Goal: Task Accomplishment & Management: Manage account settings

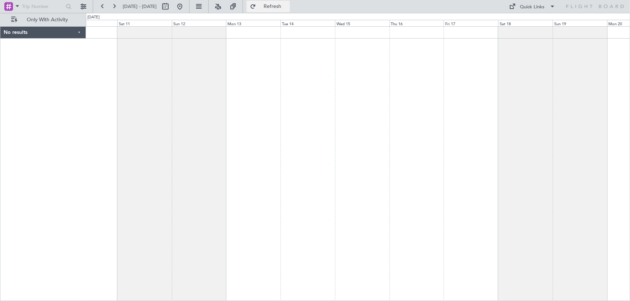
click at [289, 2] on button "Refresh" at bounding box center [267, 7] width 43 height 12
click at [103, 8] on button at bounding box center [103, 7] width 12 height 12
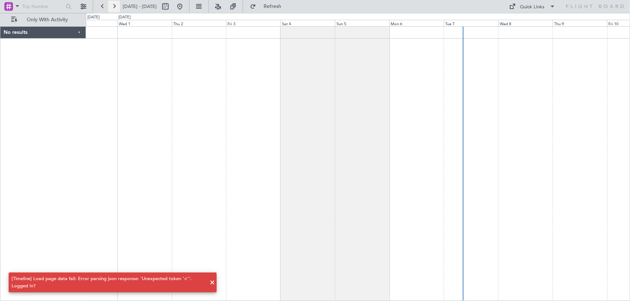
click at [117, 7] on button at bounding box center [114, 7] width 12 height 12
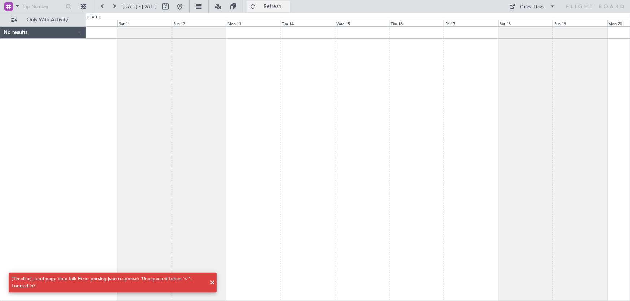
click at [285, 4] on button "Refresh" at bounding box center [267, 7] width 43 height 12
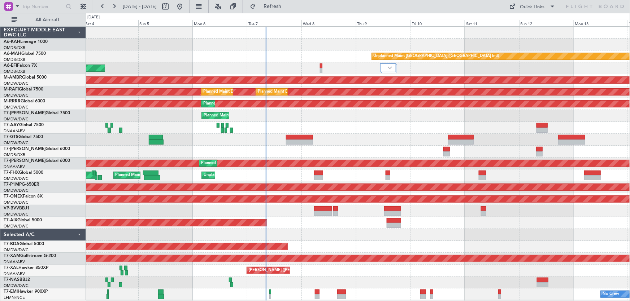
click at [326, 131] on div "Unplanned Maint [GEOGRAPHIC_DATA] ([GEOGRAPHIC_DATA] Intl) AOG Maint [GEOGRAPHI…" at bounding box center [358, 164] width 544 height 274
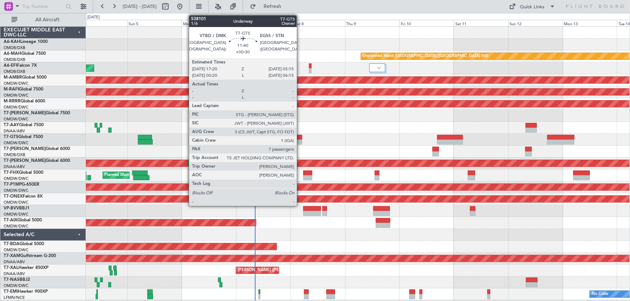
click at [300, 135] on div at bounding box center [288, 137] width 27 height 5
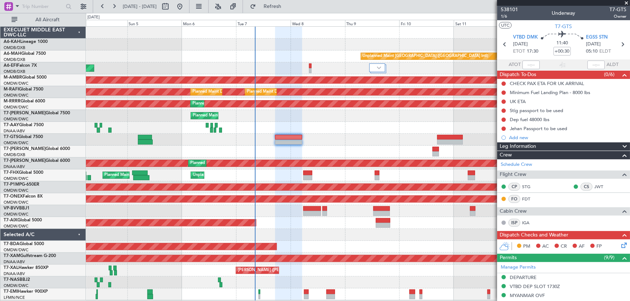
click at [341, 141] on div at bounding box center [358, 140] width 544 height 12
click at [625, 3] on span at bounding box center [625, 3] width 7 height 6
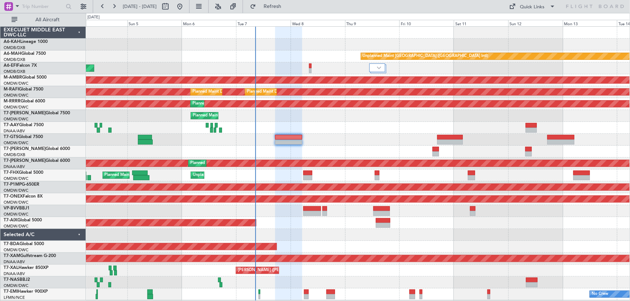
type input "0"
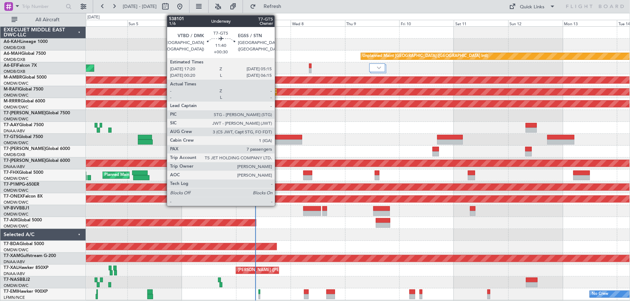
click at [278, 137] on div at bounding box center [288, 137] width 27 height 5
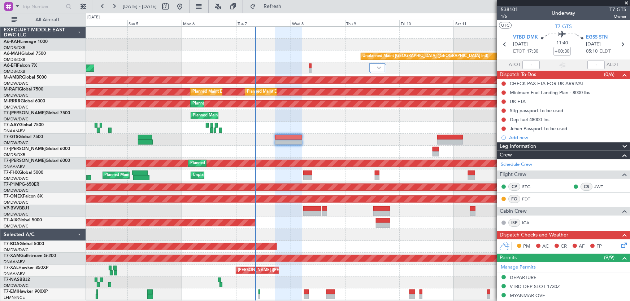
click at [538, 148] on div "Leg Information" at bounding box center [563, 147] width 133 height 8
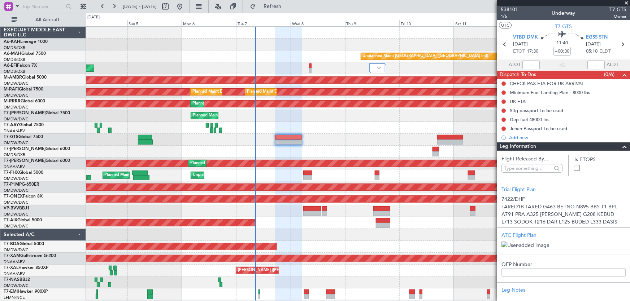
click at [538, 148] on div "Leg Information" at bounding box center [563, 147] width 133 height 8
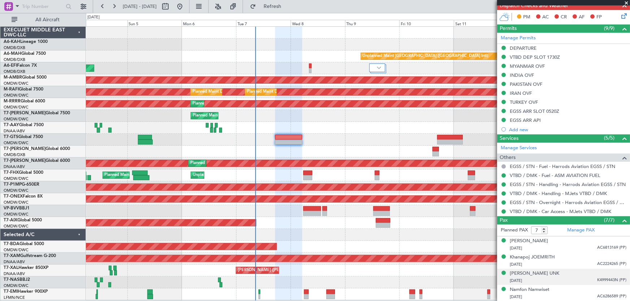
scroll to position [164, 0]
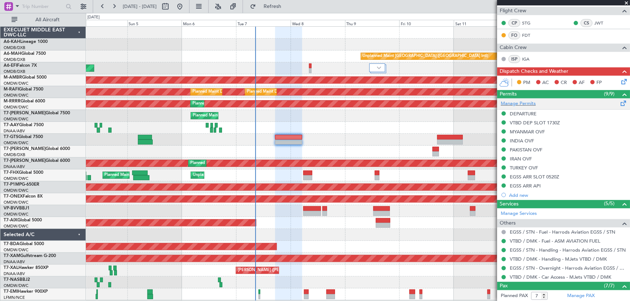
click at [619, 102] on span at bounding box center [623, 101] width 9 height 5
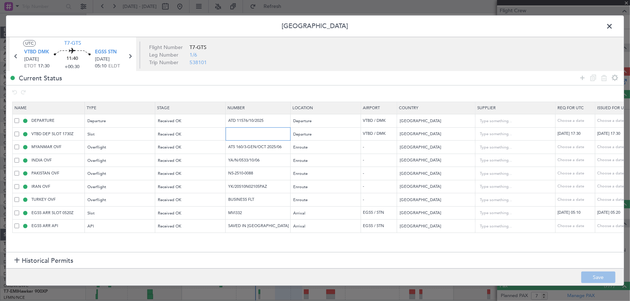
click at [246, 134] on input "text" at bounding box center [258, 134] width 63 height 6
type input "Approved"
click at [589, 279] on button "Save" at bounding box center [598, 278] width 34 height 12
click at [613, 27] on span at bounding box center [613, 28] width 0 height 14
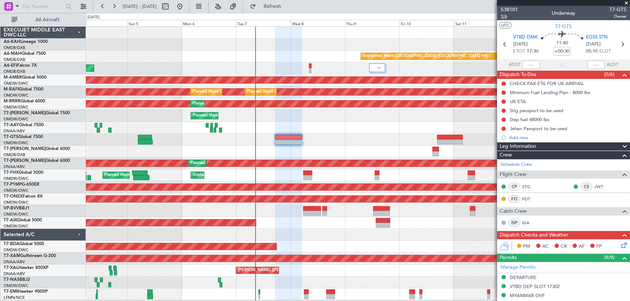
click at [507, 16] on span "1/6" at bounding box center [508, 16] width 17 height 6
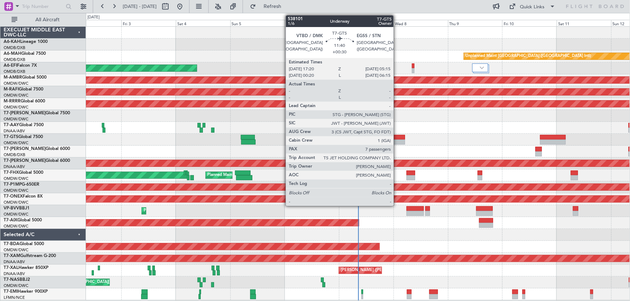
click at [397, 143] on div at bounding box center [391, 142] width 27 height 5
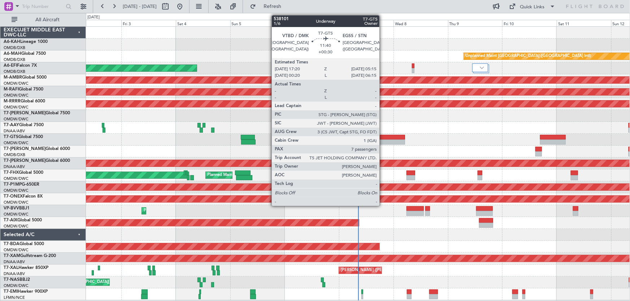
click at [382, 137] on div at bounding box center [391, 137] width 27 height 5
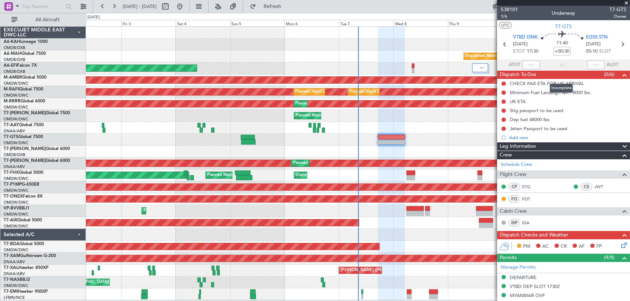
click at [613, 74] on div "(0/6)" at bounding box center [616, 75] width 25 height 9
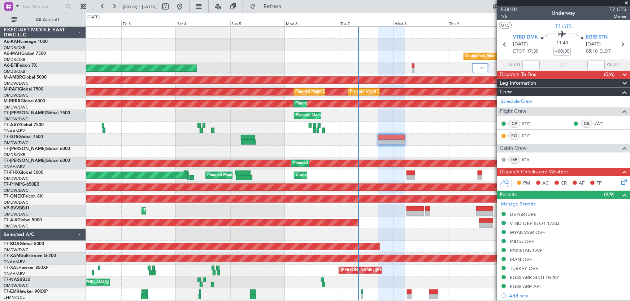
click at [613, 74] on div "(0/6)" at bounding box center [616, 75] width 25 height 9
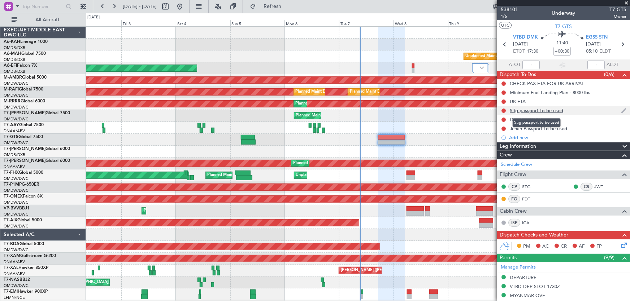
click at [538, 110] on div "Stig passport to be used" at bounding box center [535, 111] width 53 height 6
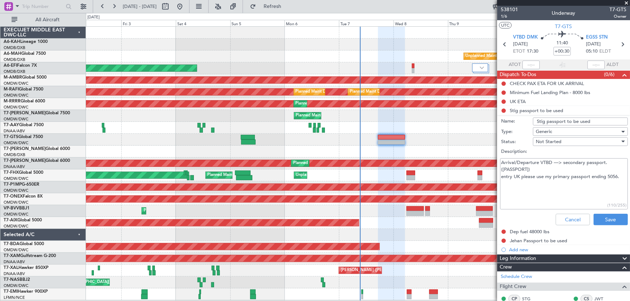
drag, startPoint x: 536, startPoint y: 170, endPoint x: 487, endPoint y: 159, distance: 50.5
click at [487, 159] on fb-app "02 Oct 2025 - 12 Oct 2025 Refresh Quick Links All Aircraft Unplanned Maint Duba…" at bounding box center [315, 153] width 630 height 296
click at [545, 174] on textarea "Arrival/Departure VTBD —> secondary passport. (CFF523722) entry UK please use m…" at bounding box center [564, 184] width 128 height 52
drag, startPoint x: 510, startPoint y: 167, endPoint x: 500, endPoint y: 163, distance: 10.9
click at [500, 163] on textarea "Arrival/Departure VTBD —> secondary passport. (CFF523722) entry UK please use m…" at bounding box center [564, 184] width 128 height 52
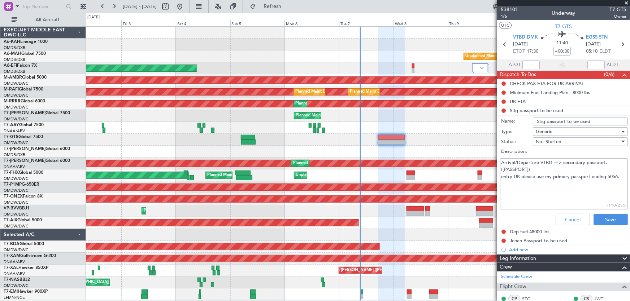
drag, startPoint x: 521, startPoint y: 170, endPoint x: 522, endPoint y: 166, distance: 4.0
click at [521, 170] on textarea "Arrival/Departure VTBD —> secondary passport. (CFF523722) entry UK please use m…" at bounding box center [564, 184] width 128 height 52
click at [518, 164] on textarea "Arrival/Departure VTBD —> secondary passport. (CFF523722) entry UK please use m…" at bounding box center [564, 184] width 128 height 52
click at [516, 164] on textarea "Arrival/Departure VTBD —> secondary passport. (CFF523722) entry UK please use m…" at bounding box center [564, 184] width 128 height 52
drag, startPoint x: 516, startPoint y: 176, endPoint x: 604, endPoint y: 181, distance: 88.2
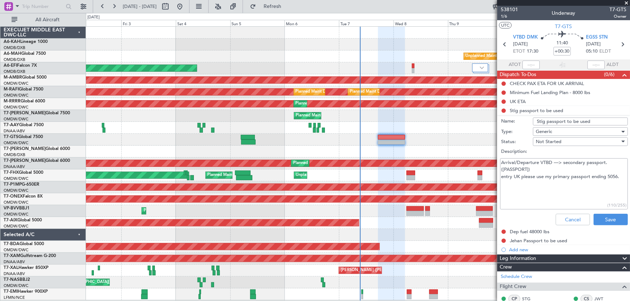
click at [604, 181] on textarea "Arrival/Departure VTBD —> secondary passport. (CFF523722) entry UK please use m…" at bounding box center [564, 184] width 128 height 52
click at [566, 217] on button "Cancel" at bounding box center [572, 220] width 34 height 12
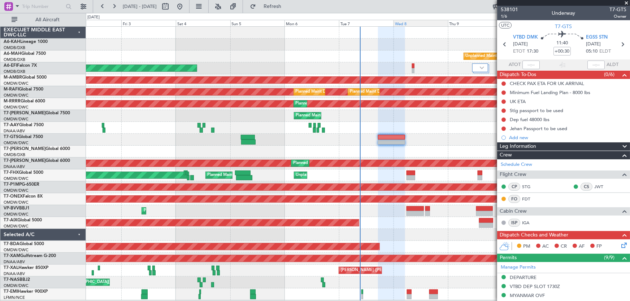
drag, startPoint x: 502, startPoint y: 16, endPoint x: 432, endPoint y: 23, distance: 70.4
click at [430, 18] on fb-app "02 Oct 2025 - 12 Oct 2025 Refresh Quick Links All Aircraft Unplanned Maint Duba…" at bounding box center [315, 153] width 630 height 296
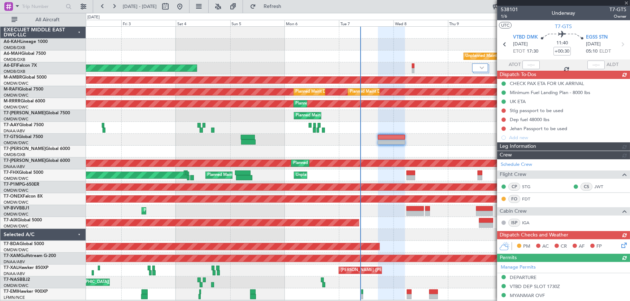
type input "+00:35"
